Goal: Task Accomplishment & Management: Use online tool/utility

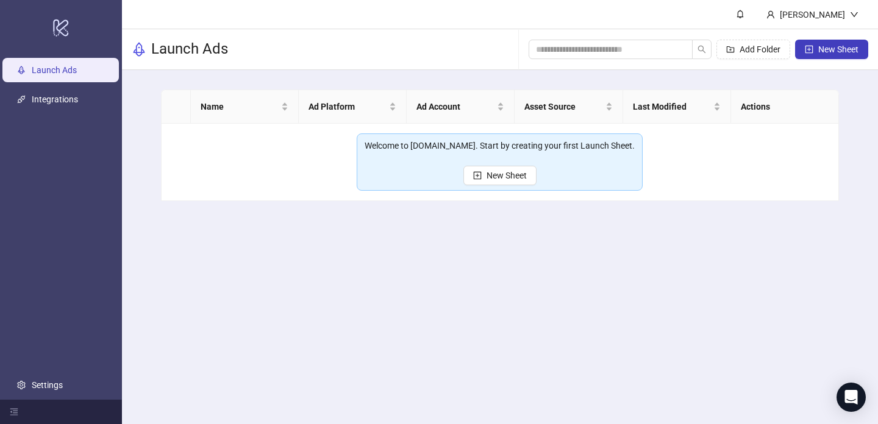
click at [543, 305] on main "Isla Santos Launch Ads Add Folder New Sheet Name Ad Platform Ad Account Asset S…" at bounding box center [500, 212] width 756 height 424
click at [78, 103] on link "Integrations" at bounding box center [55, 100] width 46 height 10
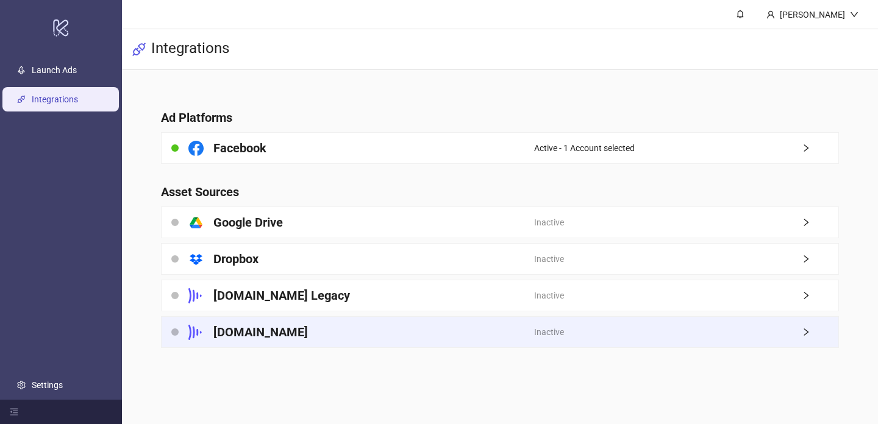
click at [505, 338] on div "Frame.io" at bounding box center [348, 332] width 373 height 30
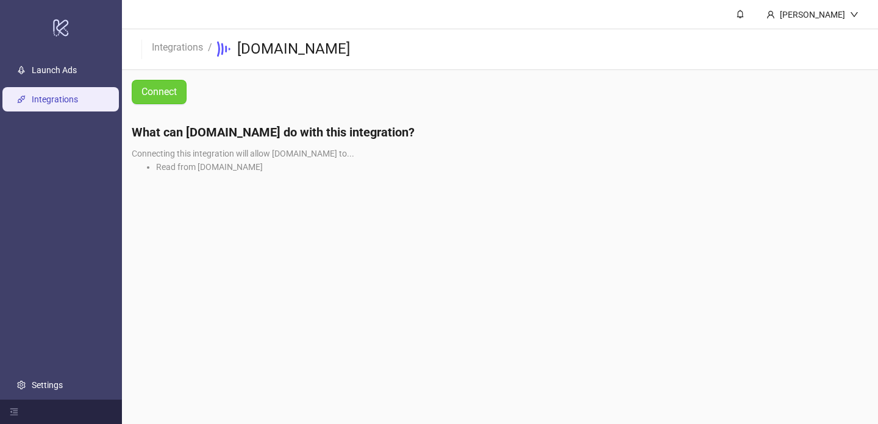
click at [157, 97] on span "Connect" at bounding box center [158, 92] width 35 height 11
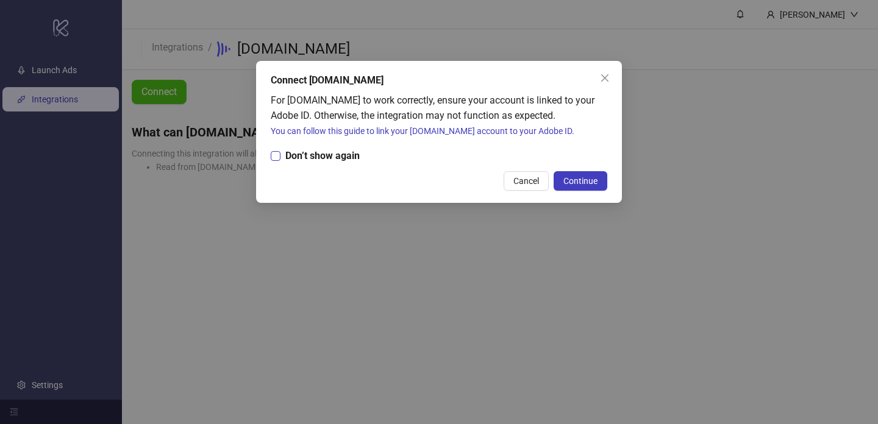
click at [348, 154] on span "Don’t show again" at bounding box center [322, 155] width 84 height 15
click at [588, 180] on span "Continue" at bounding box center [580, 181] width 34 height 10
